Goal: Information Seeking & Learning: Learn about a topic

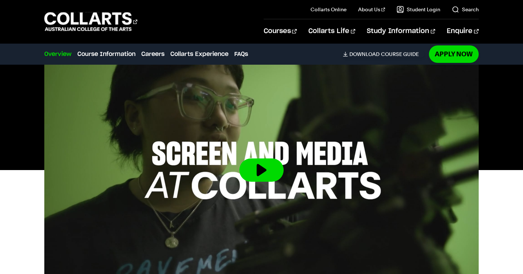
scroll to position [223, 0]
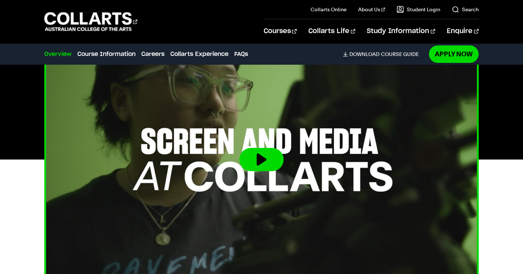
click at [254, 159] on button at bounding box center [261, 159] width 44 height 23
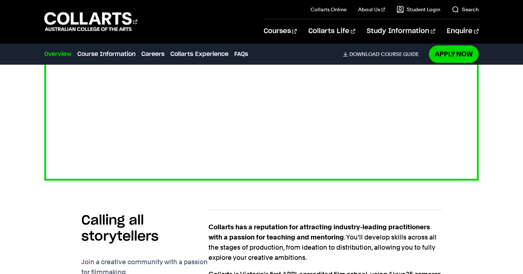
scroll to position [325, 0]
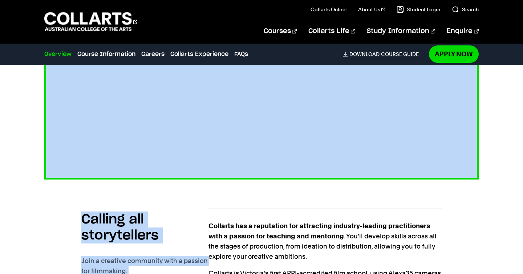
drag, startPoint x: 246, startPoint y: 202, endPoint x: 249, endPoint y: 177, distance: 25.2
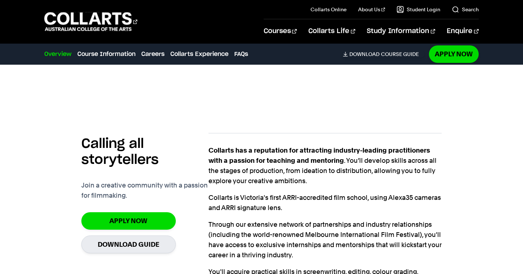
scroll to position [401, 0]
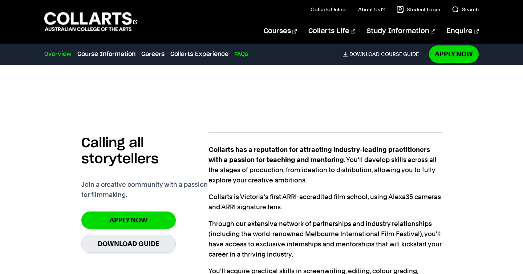
click at [241, 55] on link "FAQs" at bounding box center [241, 54] width 14 height 9
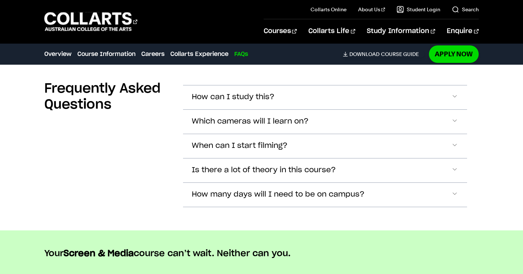
scroll to position [2567, 0]
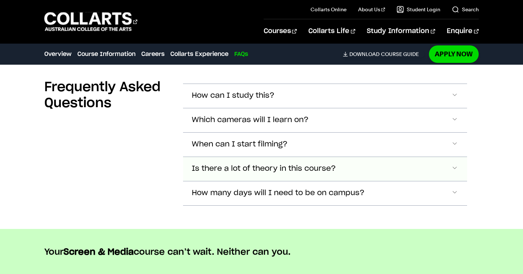
click at [256, 108] on button "Is there a lot of theory in this course?" at bounding box center [324, 96] width 283 height 24
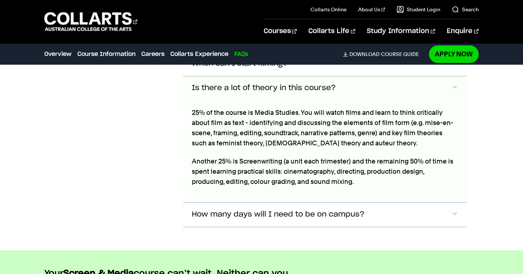
scroll to position [2657, 0]
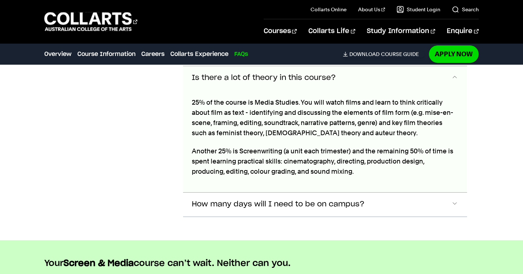
click at [310, 79] on span "Is there a lot of theory in this course?" at bounding box center [264, 78] width 144 height 8
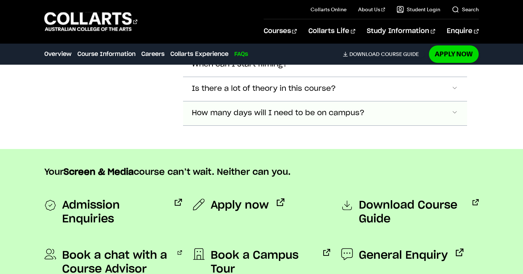
click at [274, 20] on span "How many days will I need to be on campus?" at bounding box center [233, 16] width 83 height 8
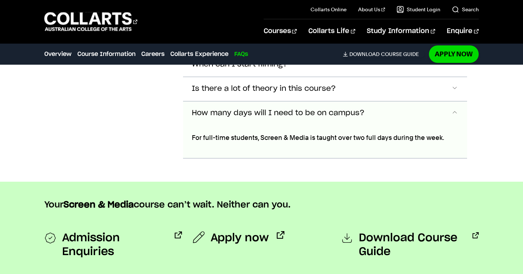
scroll to position [2682, 0]
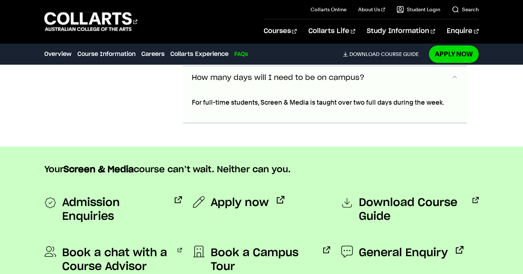
click at [307, 81] on span "How many days will I need to be on campus?" at bounding box center [278, 78] width 173 height 8
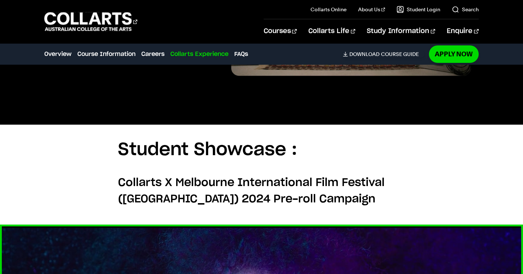
scroll to position [1760, 0]
